Goal: Information Seeking & Learning: Learn about a topic

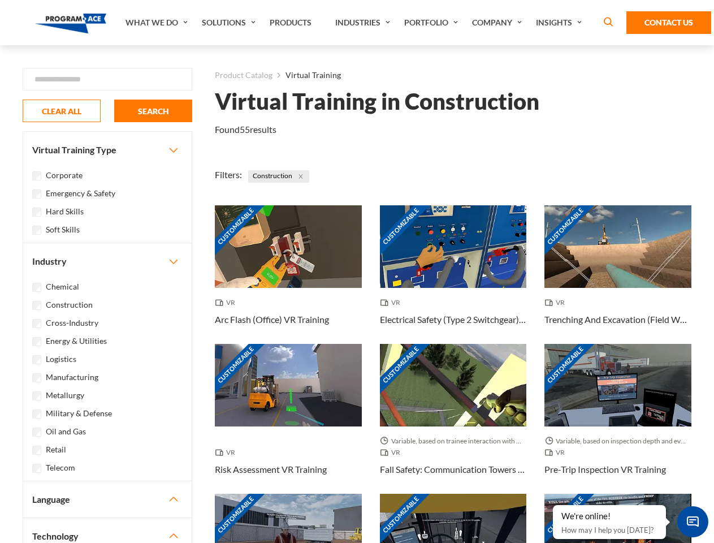
click at [158, 23] on link "What We Do" at bounding box center [158, 22] width 76 height 45
click at [230, 23] on link "Solutions" at bounding box center [230, 22] width 68 height 45
click at [364, 23] on link "Industries" at bounding box center [363, 22] width 69 height 45
click at [499, 23] on link "Company" at bounding box center [498, 22] width 64 height 45
click at [561, 23] on link "Insights" at bounding box center [560, 22] width 60 height 45
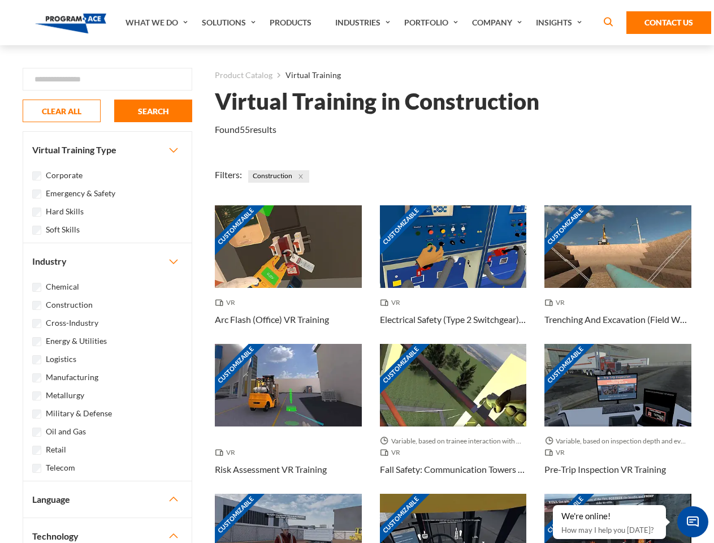
click at [0, 0] on div "Blog White Papers News" at bounding box center [0, 0] width 0 height 0
click at [0, 0] on strong "How Virtual Learning Can Enhance Workforce Productivity: A Guide for L&D Manage…" at bounding box center [0, 0] width 0 height 0
click at [692, 521] on span "Minimize live chat window" at bounding box center [692, 521] width 41 height 41
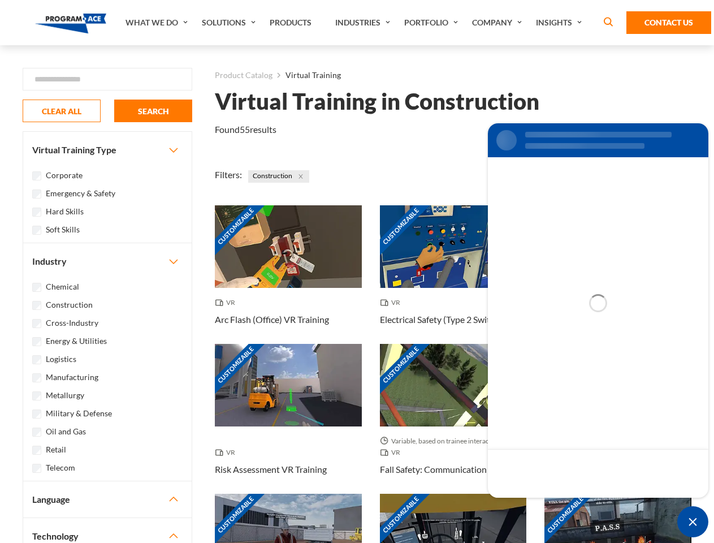
click at [553, 505] on div "Customizable" at bounding box center [617, 534] width 147 height 83
